Goal: Complete application form: Complete application form

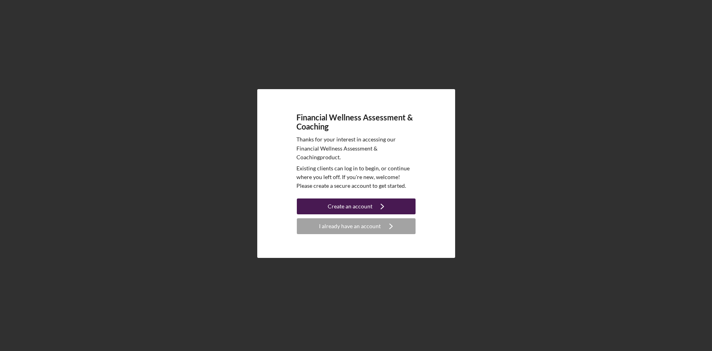
click at [355, 202] on div "Create an account" at bounding box center [350, 206] width 45 height 16
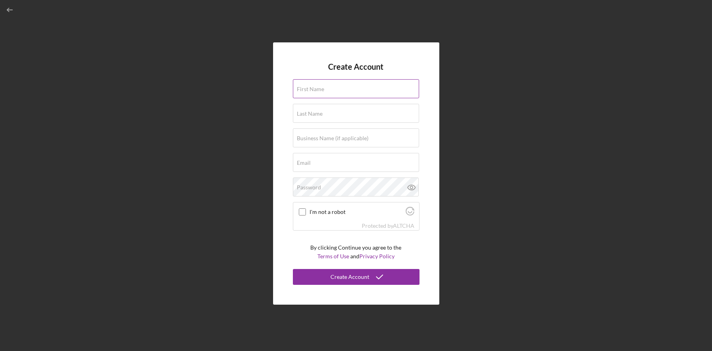
click at [348, 89] on input "First Name" at bounding box center [356, 88] width 126 height 19
type input "VA"
type input "[PERSON_NAME]"
type input "Lima One Capital"
type input "[EMAIL_ADDRESS][DOMAIN_NAME]"
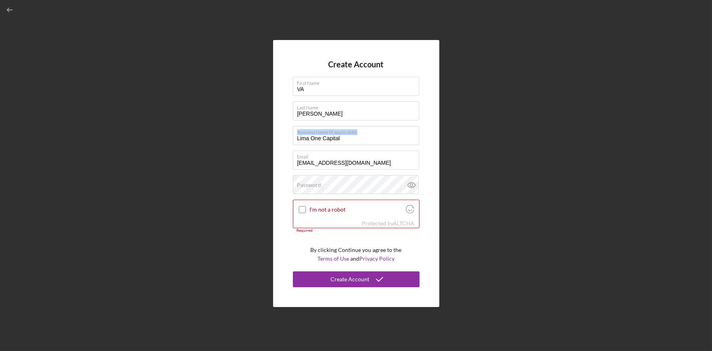
drag, startPoint x: 293, startPoint y: 145, endPoint x: 249, endPoint y: 138, distance: 44.5
click at [247, 140] on div "Create Account First Name VA Last Name [PERSON_NAME] Business Name (if applicab…" at bounding box center [356, 173] width 704 height 347
type input "V"
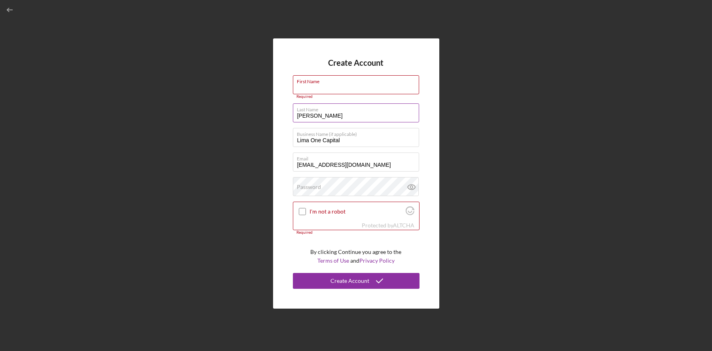
click at [350, 122] on div "Last Name [PERSON_NAME]" at bounding box center [356, 113] width 127 height 20
click at [344, 89] on input "First Name" at bounding box center [356, 84] width 126 height 19
type input "[PERSON_NAME]"
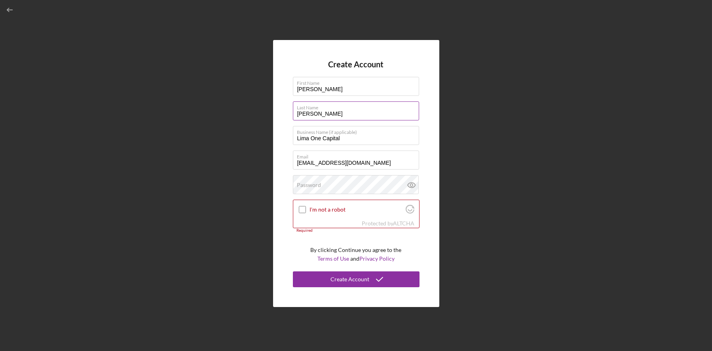
click at [328, 105] on label "Last Name" at bounding box center [358, 106] width 122 height 9
click at [328, 105] on input "[PERSON_NAME]" at bounding box center [356, 110] width 126 height 19
click at [345, 116] on input "[PERSON_NAME]" at bounding box center [356, 110] width 126 height 19
drag, startPoint x: 345, startPoint y: 116, endPoint x: 265, endPoint y: 109, distance: 80.6
click at [265, 109] on div "Create Account First Name [PERSON_NAME] Last Name [PERSON_NAME] Business Name (…" at bounding box center [356, 173] width 704 height 347
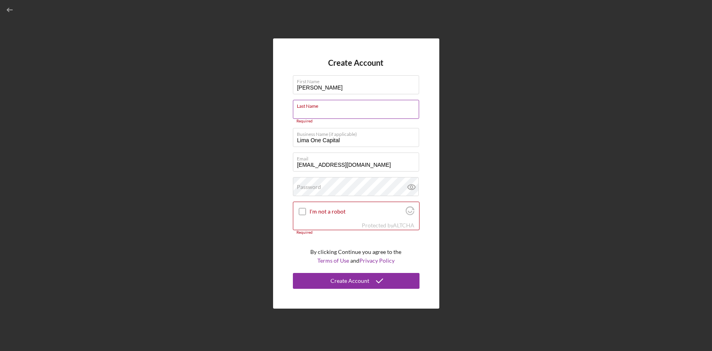
drag, startPoint x: 326, startPoint y: 109, endPoint x: 330, endPoint y: 112, distance: 5.4
click at [329, 112] on input "Last Name" at bounding box center [356, 109] width 126 height 19
type input "[PERSON_NAME]"
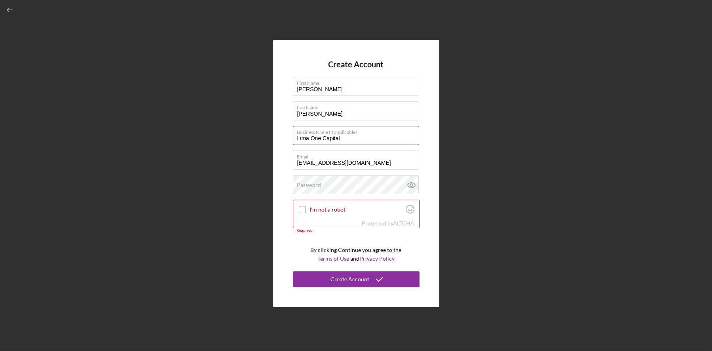
drag, startPoint x: 347, startPoint y: 141, endPoint x: 266, endPoint y: 138, distance: 81.2
click at [266, 138] on div "Create Account First Name [PERSON_NAME] Last Name [PERSON_NAME] Business Name (…" at bounding box center [356, 173] width 704 height 347
type input "[PERSON_NAME][EMAIL_ADDRESS][DOMAIN_NAME]"
click at [410, 186] on icon at bounding box center [412, 185] width 20 height 20
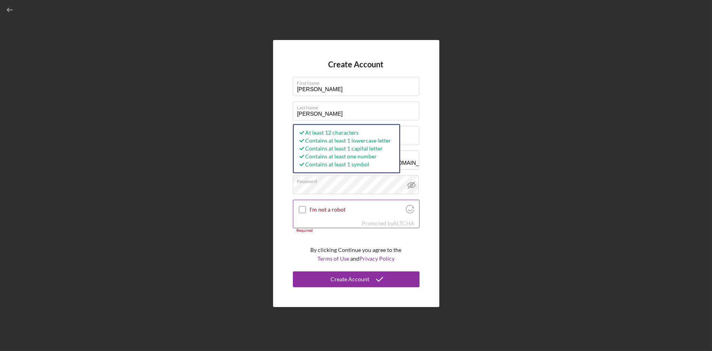
click at [301, 213] on div at bounding box center [302, 209] width 9 height 9
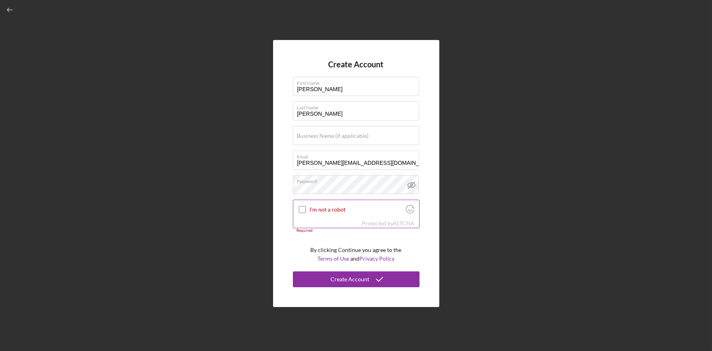
click at [301, 211] on input "I'm not a robot" at bounding box center [302, 209] width 7 height 7
checkbox input "true"
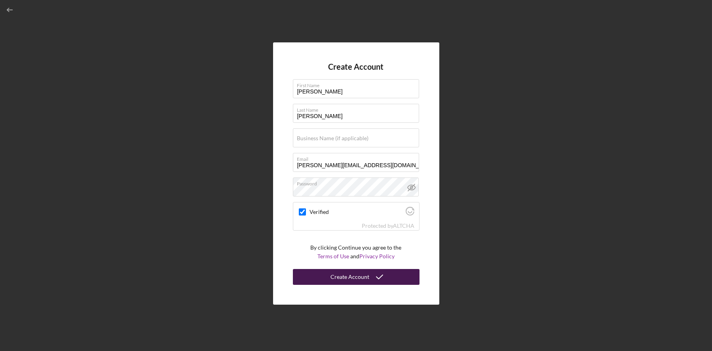
click at [380, 279] on icon "submit" at bounding box center [380, 277] width 20 height 20
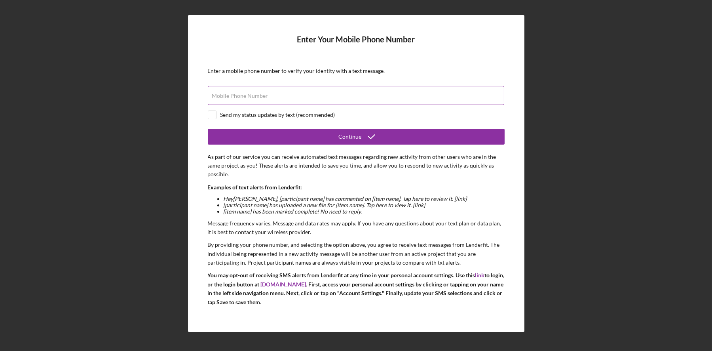
click at [288, 88] on div "Mobile Phone Number" at bounding box center [356, 96] width 297 height 20
type input "[PHONE_NUMBER]"
click at [214, 116] on input "checkbox" at bounding box center [212, 115] width 8 height 8
checkbox input "true"
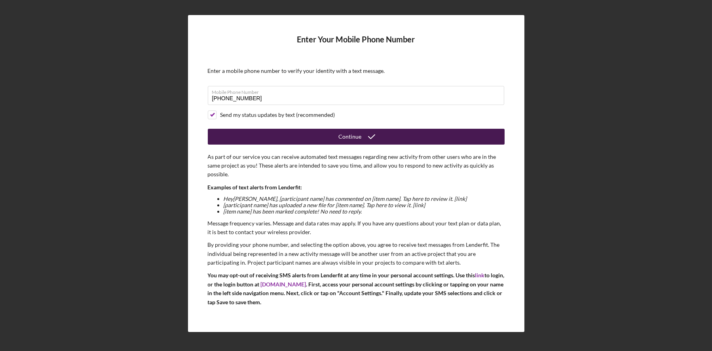
click at [387, 141] on button "Continue" at bounding box center [356, 137] width 297 height 16
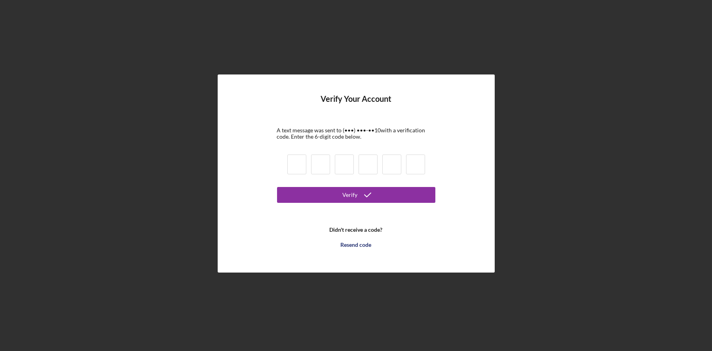
click at [303, 166] on input at bounding box center [296, 164] width 19 height 20
click at [295, 164] on input at bounding box center [296, 164] width 19 height 20
type input "8"
type input "9"
type input "1"
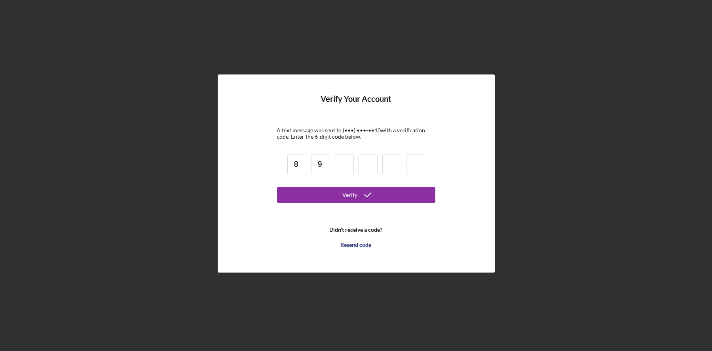
type input "9"
type input "3"
type input "1"
type input "0"
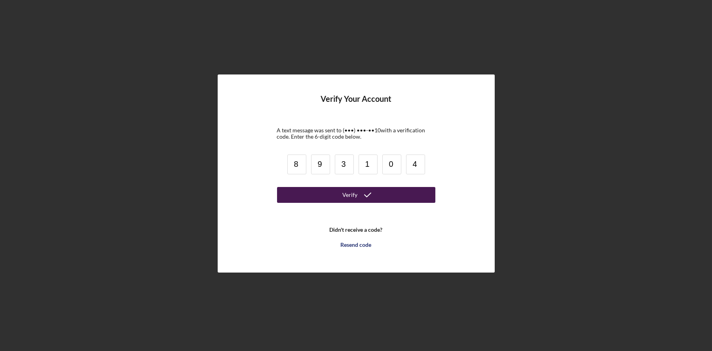
type input "4"
click at [307, 200] on button "Verify" at bounding box center [356, 195] width 158 height 16
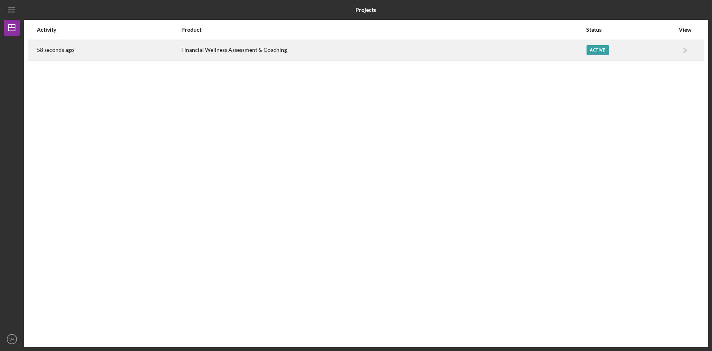
click at [603, 51] on div "Active" at bounding box center [598, 50] width 23 height 10
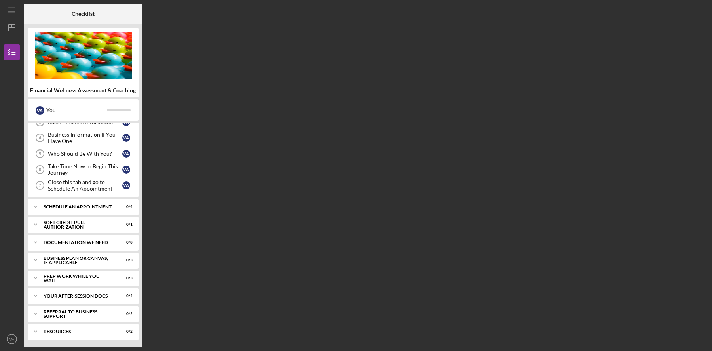
scroll to position [57, 0]
click at [38, 256] on icon "Icon/Expander" at bounding box center [36, 260] width 16 height 16
click at [40, 273] on icon "Icon/Expander" at bounding box center [36, 278] width 16 height 16
click at [39, 273] on icon "Icon/Expander" at bounding box center [36, 278] width 16 height 16
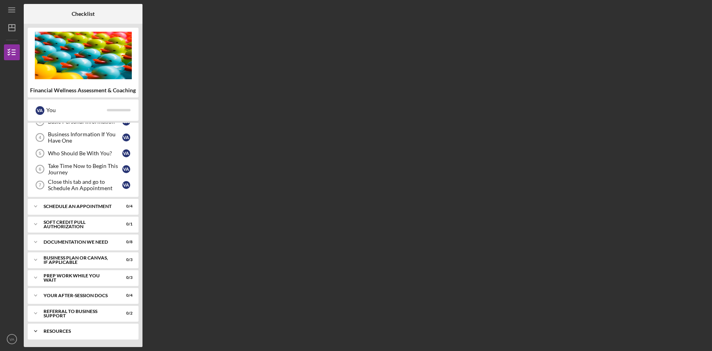
click at [30, 327] on icon "Icon/Expander" at bounding box center [36, 331] width 16 height 16
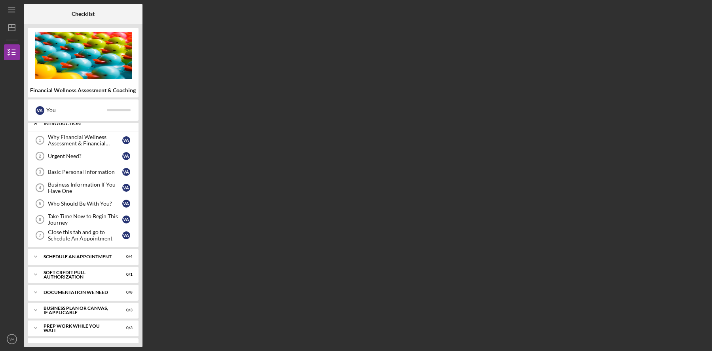
scroll to position [0, 0]
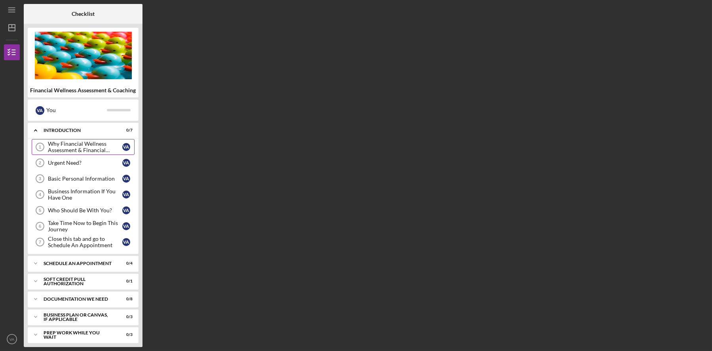
click at [78, 149] on div "Why Financial Wellness Assessment & Financial Coaching?" at bounding box center [85, 147] width 74 height 13
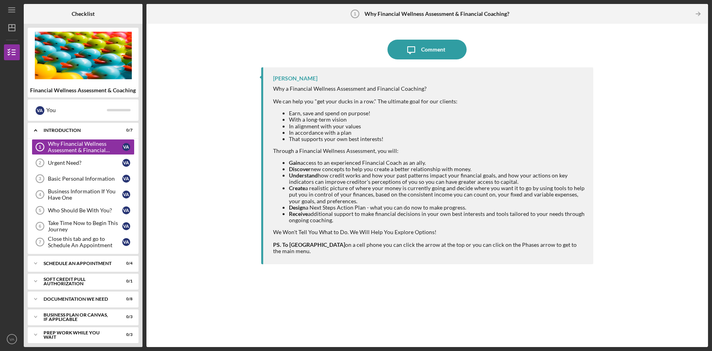
drag, startPoint x: 287, startPoint y: 89, endPoint x: 429, endPoint y: 86, distance: 142.5
click at [419, 80] on div "[PERSON_NAME] Why a Financial Wellness Assessment and Financial Coaching? We ca…" at bounding box center [427, 165] width 332 height 197
drag, startPoint x: 433, startPoint y: 88, endPoint x: 311, endPoint y: 89, distance: 122.7
click at [313, 90] on div "Why a Financial Wellness Assessment and Financial Coaching? We can help you "ge…" at bounding box center [429, 113] width 312 height 57
drag, startPoint x: 298, startPoint y: 103, endPoint x: 459, endPoint y: 95, distance: 160.4
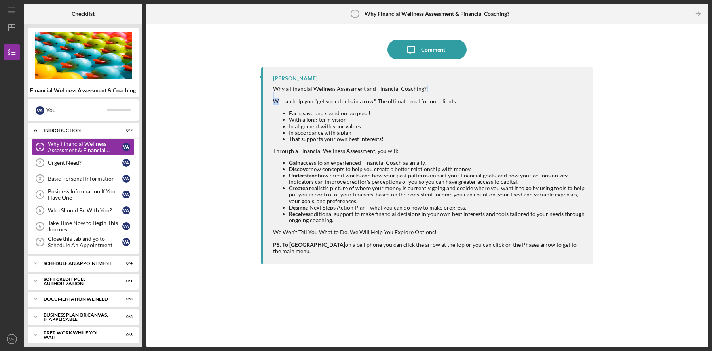
click at [458, 95] on div "Why a Financial Wellness Assessment and Financial Coaching? We can help you "ge…" at bounding box center [429, 113] width 312 height 57
click at [459, 95] on div "Why a Financial Wellness Assessment and Financial Coaching? We can help you "ge…" at bounding box center [429, 113] width 312 height 57
drag, startPoint x: 450, startPoint y: 99, endPoint x: 298, endPoint y: 100, distance: 152.4
click at [301, 100] on div "Why a Financial Wellness Assessment and Financial Coaching? We can help you "ge…" at bounding box center [429, 113] width 312 height 57
drag, startPoint x: 294, startPoint y: 115, endPoint x: 382, endPoint y: 107, distance: 88.6
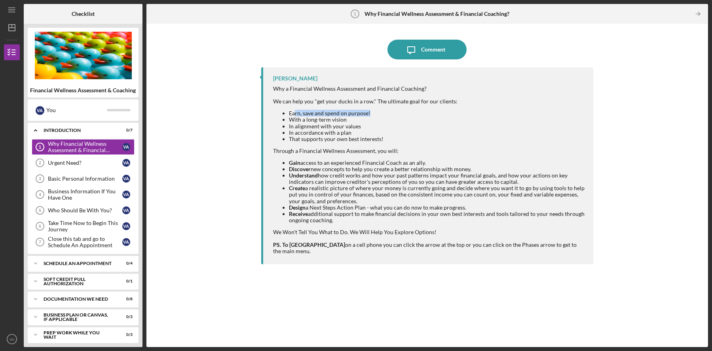
click at [382, 107] on div "Why a Financial Wellness Assessment and Financial Coaching? We can help you "ge…" at bounding box center [429, 113] width 312 height 57
click at [385, 109] on div "Why a Financial Wellness Assessment and Financial Coaching? We can help you "ge…" at bounding box center [429, 113] width 312 height 57
click at [301, 123] on li "In alignment with your values" at bounding box center [437, 126] width 296 height 6
drag, startPoint x: 358, startPoint y: 119, endPoint x: 374, endPoint y: 118, distance: 16.7
click at [374, 118] on li "With a long-term vision" at bounding box center [437, 119] width 296 height 6
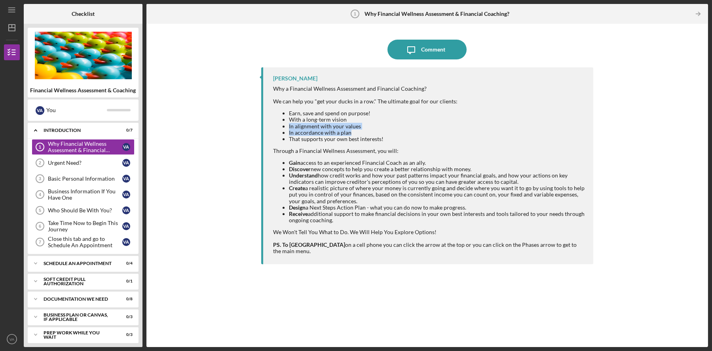
drag, startPoint x: 289, startPoint y: 126, endPoint x: 371, endPoint y: 129, distance: 82.0
click at [371, 129] on ul "Earn, save and spend on purpose! With a long-term vision In alignment with your…" at bounding box center [429, 126] width 312 height 32
click at [365, 132] on li "In accordance with a plan" at bounding box center [437, 132] width 296 height 6
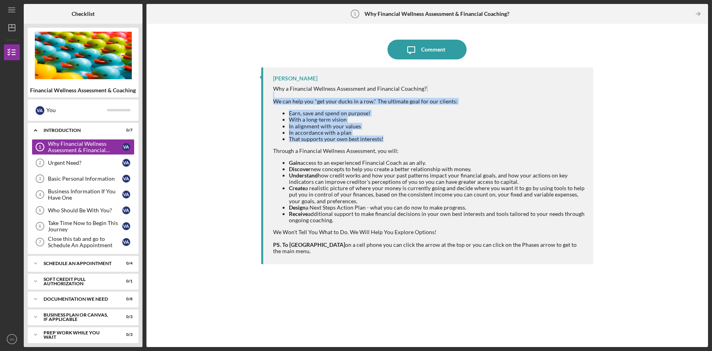
drag, startPoint x: 382, startPoint y: 136, endPoint x: 269, endPoint y: 90, distance: 122.3
click at [269, 90] on div "[PERSON_NAME] Why a Financial Wellness Assessment and Financial Coaching? We ca…" at bounding box center [427, 165] width 332 height 197
click at [277, 89] on div "Why a Financial Wellness Assessment and Financial Coaching? We can help you "ge…" at bounding box center [429, 113] width 312 height 57
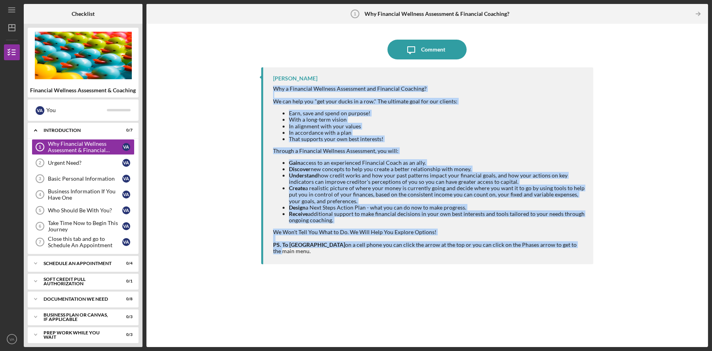
drag, startPoint x: 272, startPoint y: 86, endPoint x: 548, endPoint y: 243, distance: 317.6
click at [547, 243] on div "[PERSON_NAME] Why a Financial Wellness Assessment and Financial Coaching? We ca…" at bounding box center [427, 165] width 332 height 197
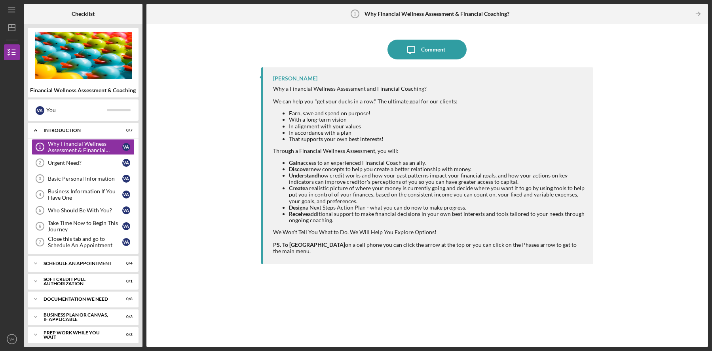
click at [587, 243] on div "[PERSON_NAME] Why a Financial Wellness Assessment and Financial Coaching? We ca…" at bounding box center [427, 165] width 332 height 197
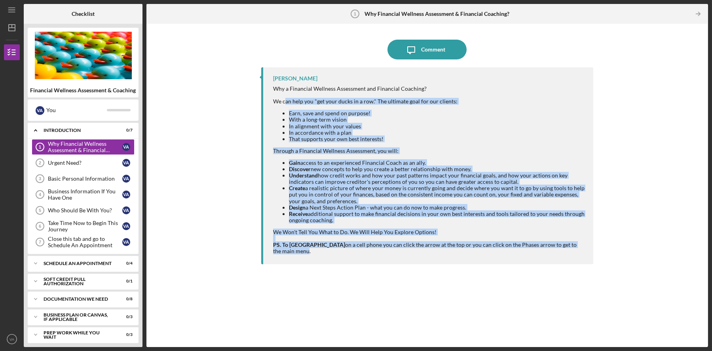
drag, startPoint x: 569, startPoint y: 251, endPoint x: 285, endPoint y: 93, distance: 324.9
click at [285, 94] on div "[PERSON_NAME] Why a Financial Wellness Assessment and Financial Coaching? We ca…" at bounding box center [427, 165] width 332 height 197
click at [358, 200] on li "Create a realistic picture of where your money is currently going and decide wh…" at bounding box center [437, 194] width 296 height 19
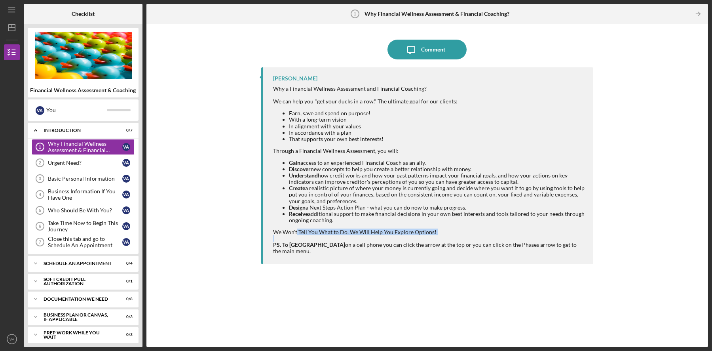
drag, startPoint x: 437, startPoint y: 236, endPoint x: 296, endPoint y: 229, distance: 141.1
click at [296, 229] on div "We Won't Tell You What to Do. We Will Help You Explore Options! PS. To Navigate…" at bounding box center [429, 241] width 312 height 25
drag, startPoint x: 289, startPoint y: 164, endPoint x: 337, endPoint y: 231, distance: 82.2
click at [366, 227] on div "Why a Financial Wellness Assessment and Financial Coaching? We can help you "ge…" at bounding box center [429, 169] width 312 height 169
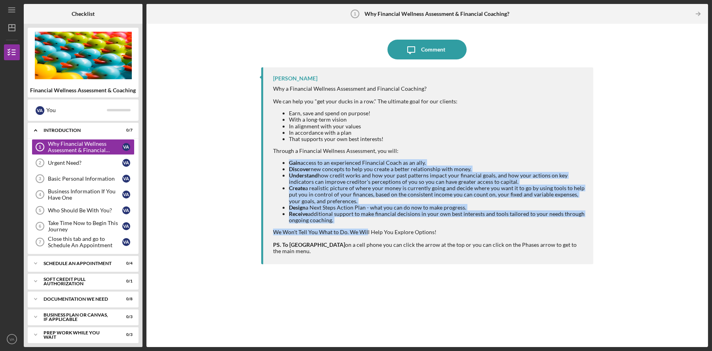
click at [336, 217] on li "Receive additional support to make financial decisions in your own best interes…" at bounding box center [437, 217] width 296 height 13
drag, startPoint x: 348, startPoint y: 219, endPoint x: 278, endPoint y: 132, distance: 112.1
click at [279, 134] on div "Why a Financial Wellness Assessment and Financial Coaching? We can help you "ge…" at bounding box center [429, 169] width 312 height 169
drag, startPoint x: 276, startPoint y: 85, endPoint x: 584, endPoint y: 247, distance: 348.2
click at [584, 247] on div "Why a Financial Wellness Assessment and Financial Coaching? We can help you "ge…" at bounding box center [429, 169] width 312 height 169
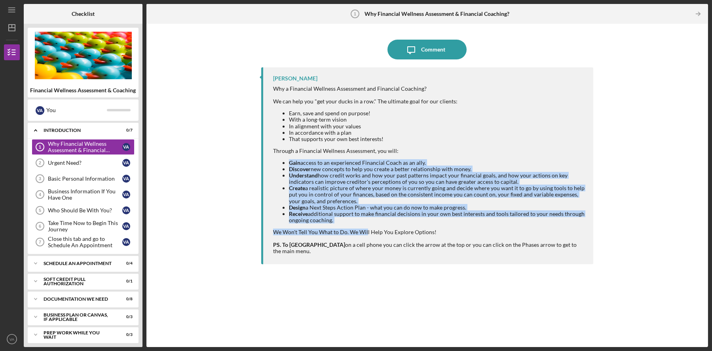
click at [584, 247] on div "PS. To Navigate on a cell phone you can click the arrow at the top or you can c…" at bounding box center [429, 247] width 312 height 13
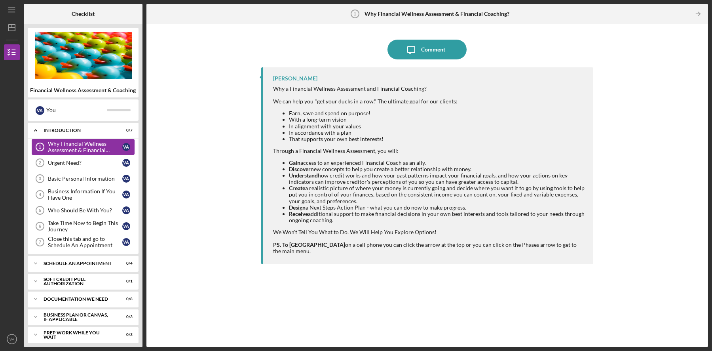
click at [100, 145] on div "Why Financial Wellness Assessment & Financial Coaching?" at bounding box center [85, 147] width 74 height 13
click at [38, 129] on icon "Icon/Expander" at bounding box center [36, 130] width 16 height 16
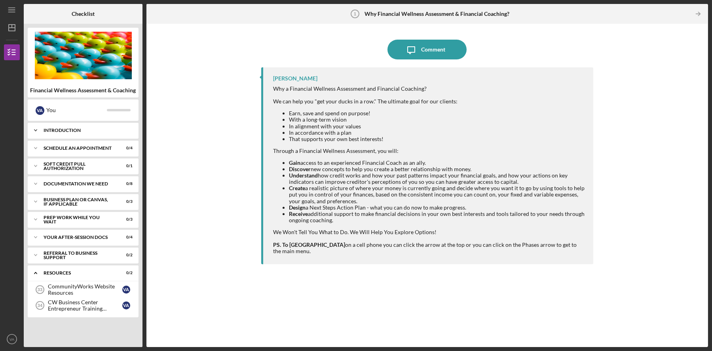
click at [51, 132] on div "Introduction" at bounding box center [86, 130] width 85 height 5
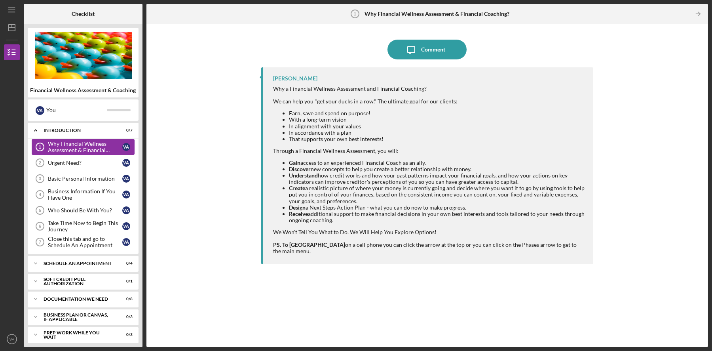
click at [57, 150] on div "Why Financial Wellness Assessment & Financial Coaching?" at bounding box center [85, 147] width 74 height 13
click at [58, 157] on link "Urgent Need? 2 Urgent Need? V A" at bounding box center [83, 163] width 103 height 16
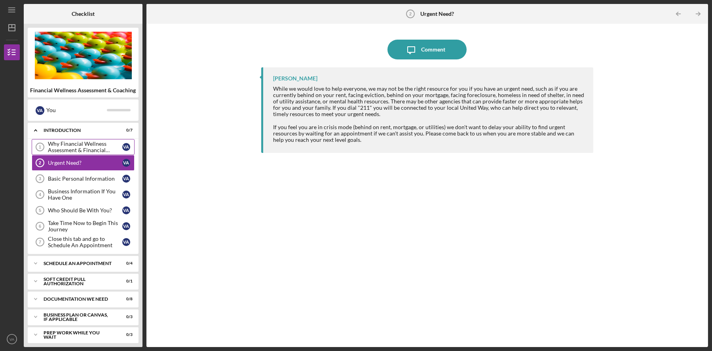
click at [65, 148] on div "Why Financial Wellness Assessment & Financial Coaching?" at bounding box center [85, 147] width 74 height 13
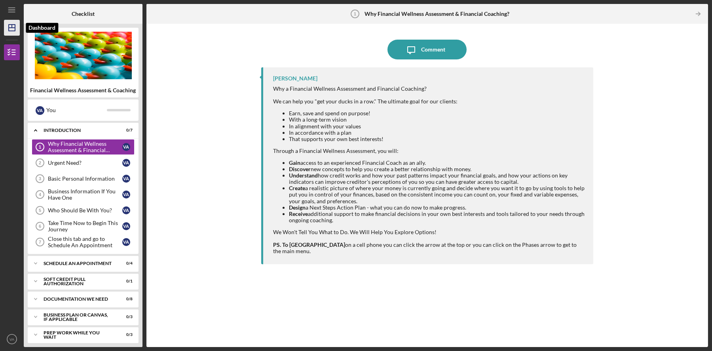
click at [9, 28] on line "button" at bounding box center [12, 28] width 6 height 0
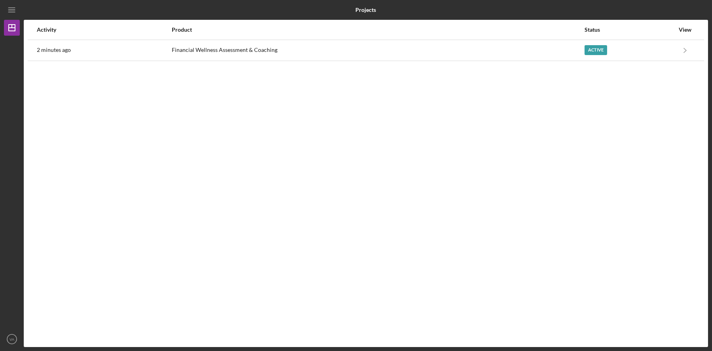
click at [9, 51] on div at bounding box center [12, 183] width 16 height 295
click at [11, 14] on icon "Icon/Menu" at bounding box center [12, 10] width 18 height 18
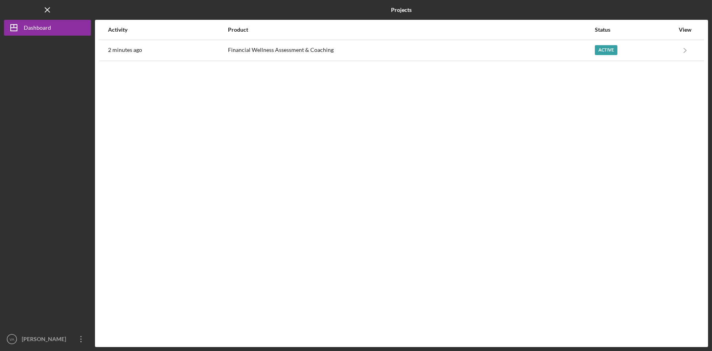
click at [305, 109] on div "Activity Product Status View 2 minutes ago Financial Wellness Assessment & Coac…" at bounding box center [401, 183] width 613 height 327
click at [60, 341] on div "[PERSON_NAME]" at bounding box center [45, 340] width 51 height 18
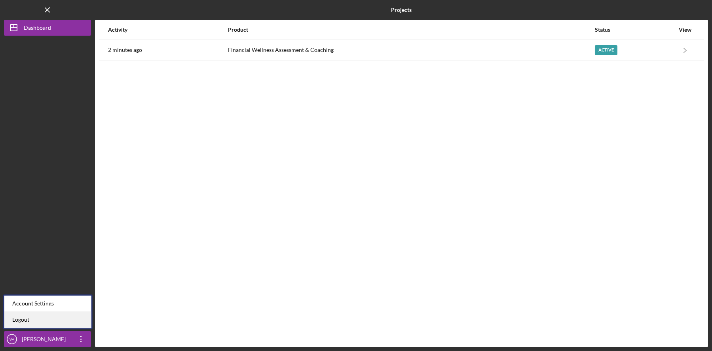
click at [23, 323] on link "Logout" at bounding box center [47, 319] width 87 height 16
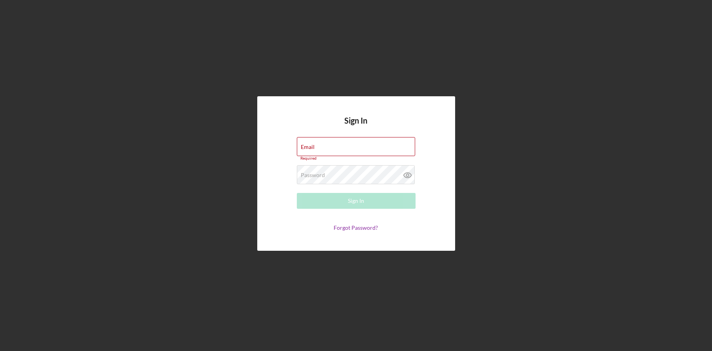
click at [404, 18] on div "Sign In Email Required Password Required Sign In Forgot Password?" at bounding box center [356, 173] width 704 height 347
